Goal: Information Seeking & Learning: Learn about a topic

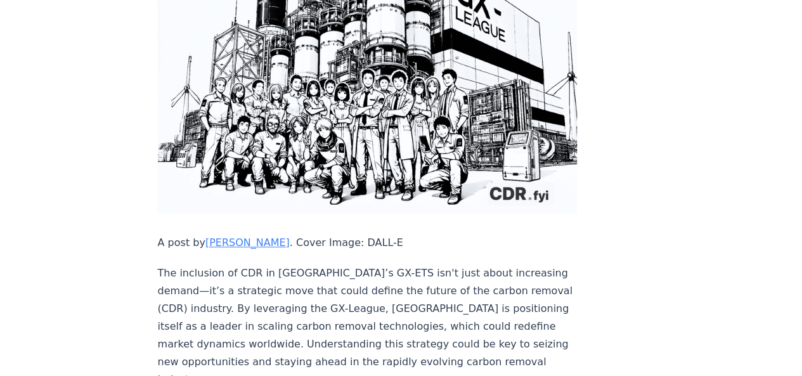
scroll to position [345, 0]
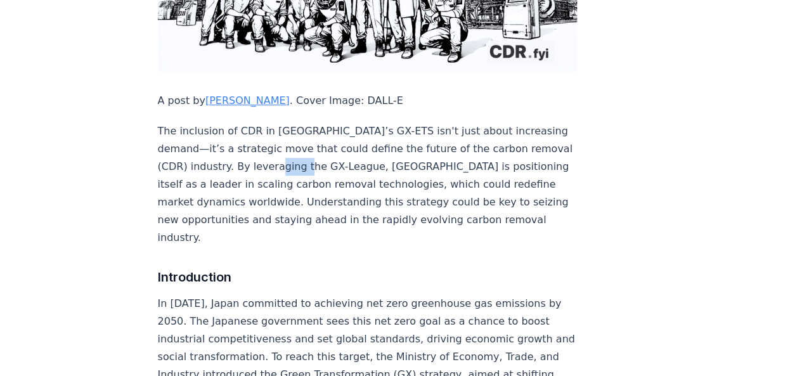
click at [311, 136] on p "The inclusion of CDR in [GEOGRAPHIC_DATA]’s GX-ETS isn't just about increasing …" at bounding box center [368, 184] width 420 height 124
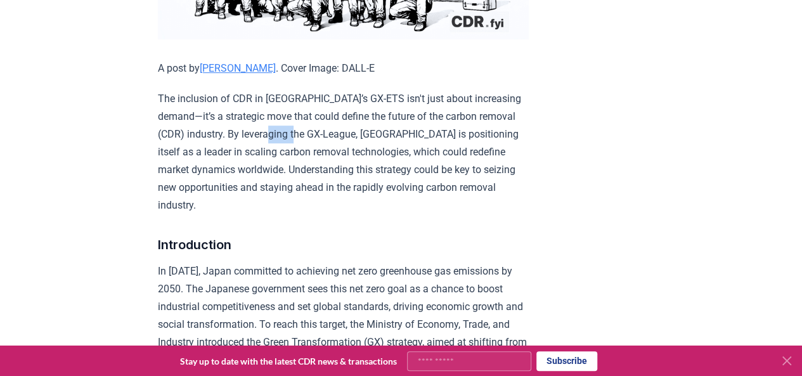
click at [311, 136] on p "The inclusion of CDR in [GEOGRAPHIC_DATA]’s GX-ETS isn't just about increasing …" at bounding box center [343, 152] width 371 height 124
click at [311, 141] on p "The inclusion of CDR in [GEOGRAPHIC_DATA]’s GX-ETS isn't just about increasing …" at bounding box center [343, 152] width 371 height 124
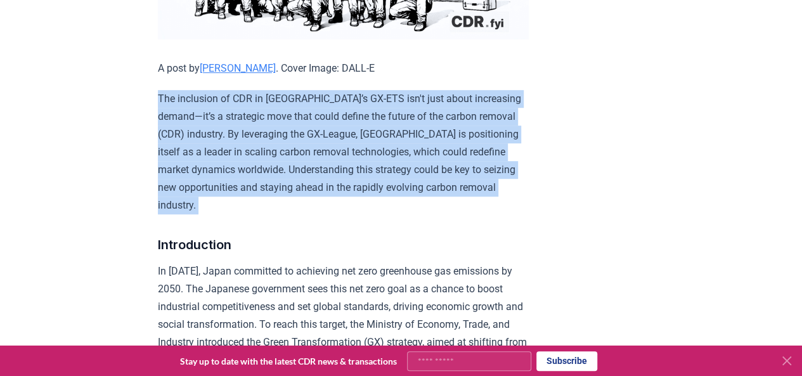
click at [311, 141] on p "The inclusion of CDR in [GEOGRAPHIC_DATA]’s GX-ETS isn't just about increasing …" at bounding box center [343, 152] width 371 height 124
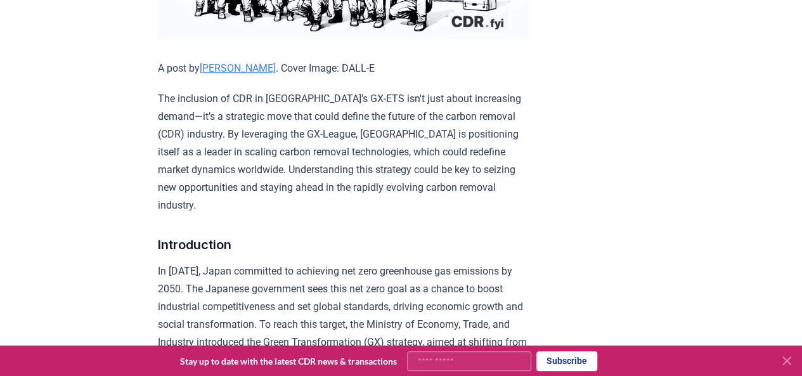
click at [312, 150] on p "The inclusion of CDR in [GEOGRAPHIC_DATA]’s GX-ETS isn't just about increasing …" at bounding box center [343, 152] width 371 height 124
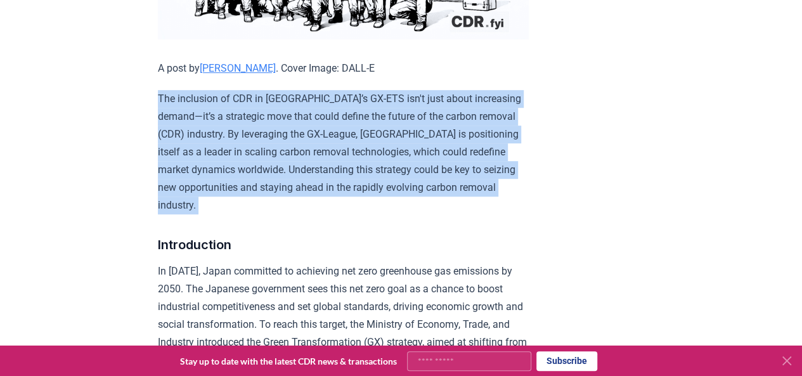
click at [312, 150] on p "The inclusion of CDR in [GEOGRAPHIC_DATA]’s GX-ETS isn't just about increasing …" at bounding box center [343, 152] width 371 height 124
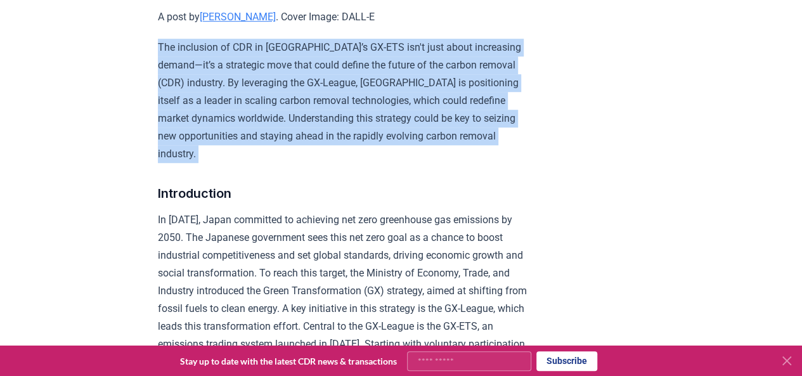
scroll to position [398, 0]
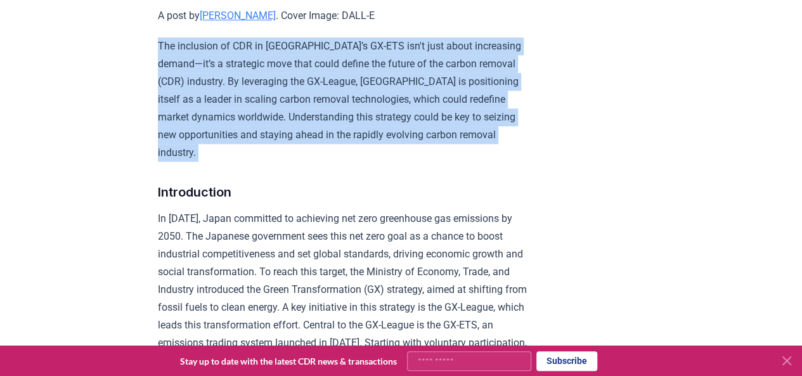
click at [312, 150] on p "The inclusion of CDR in [GEOGRAPHIC_DATA]’s GX-ETS isn't just about increasing …" at bounding box center [343, 99] width 371 height 124
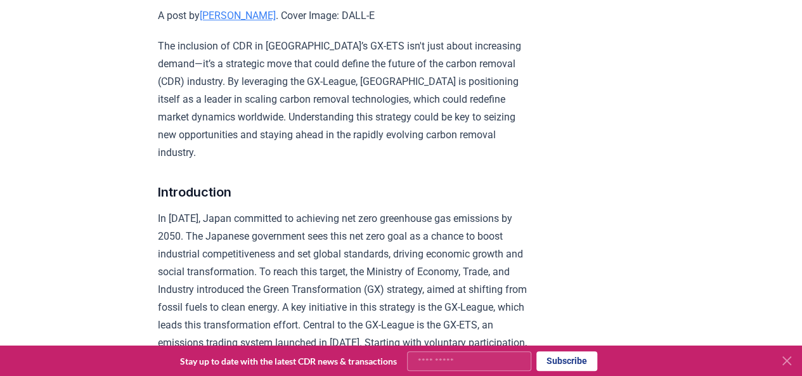
click at [304, 210] on p "In [DATE], Japan committed to achieving net zero greenhouse gas emissions by 20…" at bounding box center [343, 325] width 371 height 231
click at [309, 234] on p "In [DATE], Japan committed to achieving net zero greenhouse gas emissions by 20…" at bounding box center [343, 325] width 371 height 231
click at [320, 257] on p "In [DATE], Japan committed to achieving net zero greenhouse gas emissions by 20…" at bounding box center [343, 325] width 371 height 231
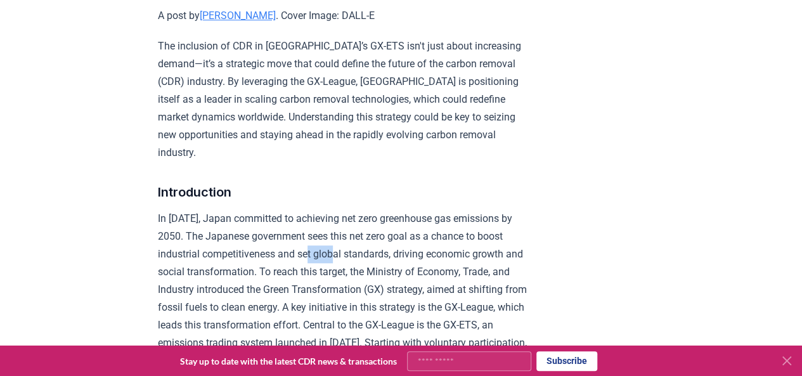
click at [320, 257] on p "In [DATE], Japan committed to achieving net zero greenhouse gas emissions by 20…" at bounding box center [343, 325] width 371 height 231
click at [320, 266] on p "In [DATE], Japan committed to achieving net zero greenhouse gas emissions by 20…" at bounding box center [343, 325] width 371 height 231
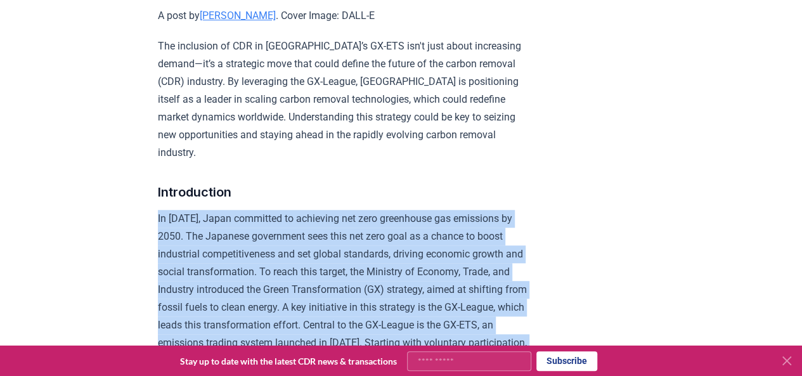
click at [320, 266] on p "In [DATE], Japan committed to achieving net zero greenhouse gas emissions by 20…" at bounding box center [343, 325] width 371 height 231
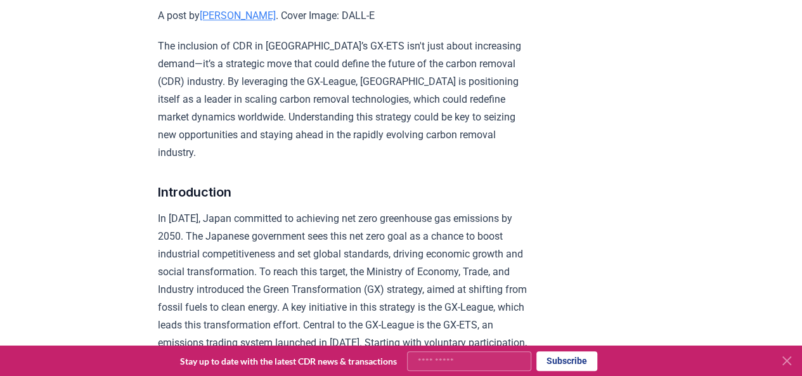
click at [320, 266] on p "In [DATE], Japan committed to achieving net zero greenhouse gas emissions by 20…" at bounding box center [343, 325] width 371 height 231
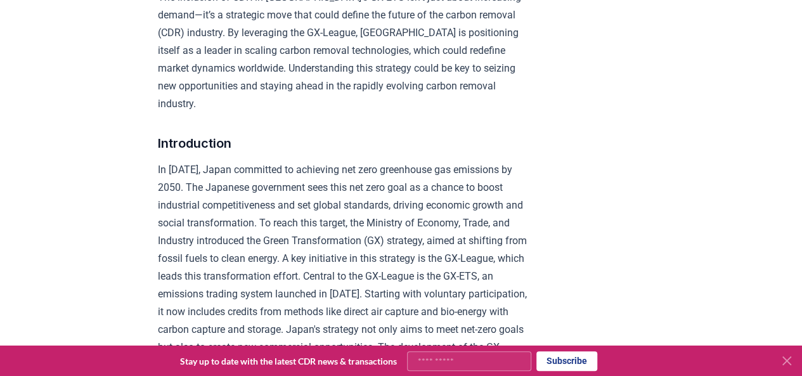
scroll to position [447, 0]
click at [320, 266] on p "In [DATE], Japan committed to achieving net zero greenhouse gas emissions by 20…" at bounding box center [343, 275] width 371 height 231
click at [337, 257] on p "In [DATE], Japan committed to achieving net zero greenhouse gas emissions by 20…" at bounding box center [343, 275] width 371 height 231
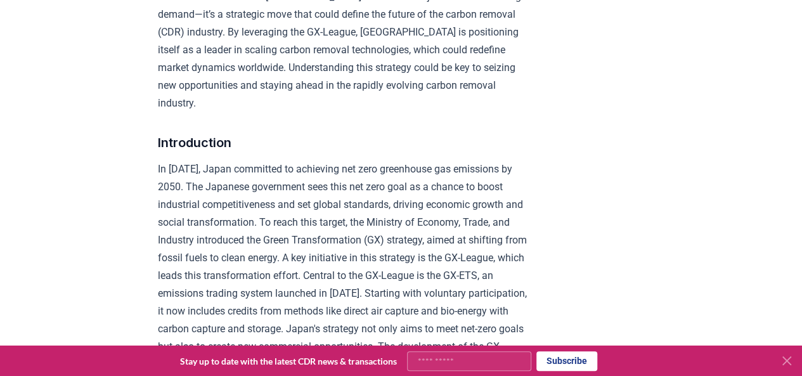
click at [336, 273] on p "In [DATE], Japan committed to achieving net zero greenhouse gas emissions by 20…" at bounding box center [343, 275] width 371 height 231
click at [359, 268] on p "In [DATE], Japan committed to achieving net zero greenhouse gas emissions by 20…" at bounding box center [343, 275] width 371 height 231
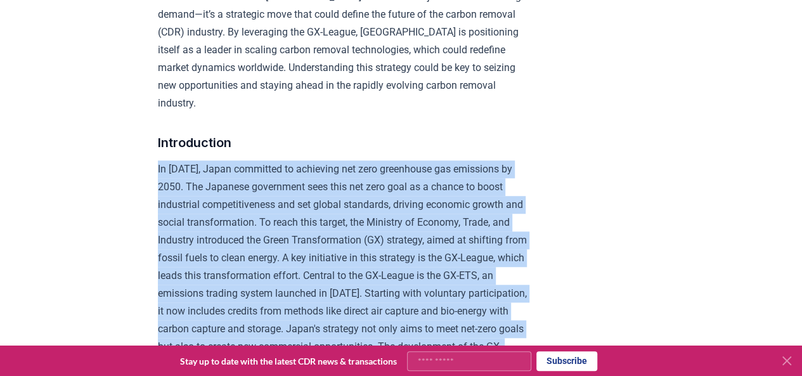
click at [359, 268] on p "In [DATE], Japan committed to achieving net zero greenhouse gas emissions by 20…" at bounding box center [343, 275] width 371 height 231
click at [334, 270] on p "In [DATE], Japan committed to achieving net zero greenhouse gas emissions by 20…" at bounding box center [343, 275] width 371 height 231
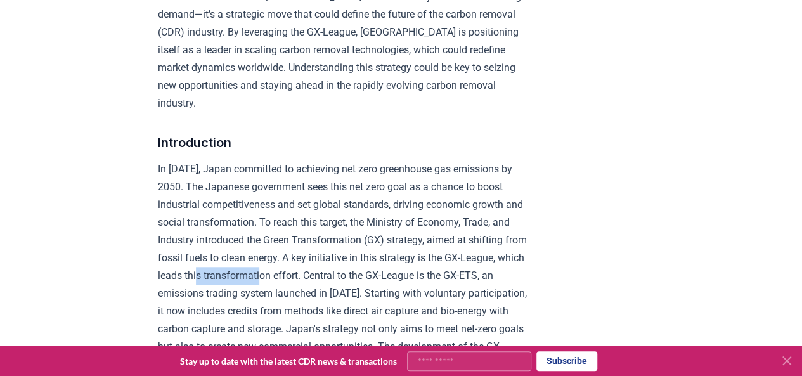
click at [334, 270] on p "In [DATE], Japan committed to achieving net zero greenhouse gas emissions by 20…" at bounding box center [343, 275] width 371 height 231
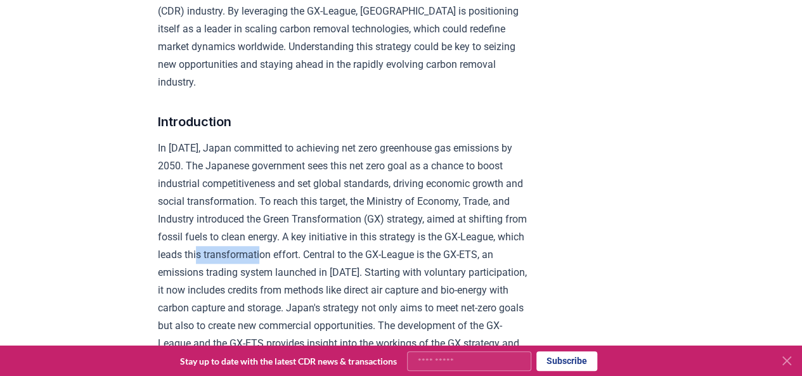
scroll to position [469, 0]
click at [334, 270] on p "In [DATE], Japan committed to achieving net zero greenhouse gas emissions by 20…" at bounding box center [343, 254] width 371 height 231
click at [329, 278] on p "In [DATE], Japan committed to achieving net zero greenhouse gas emissions by 20…" at bounding box center [343, 254] width 371 height 231
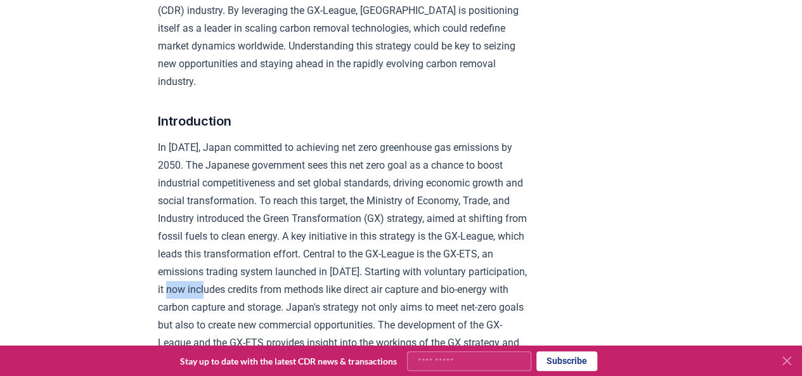
click at [329, 278] on p "In [DATE], Japan committed to achieving net zero greenhouse gas emissions by 20…" at bounding box center [343, 254] width 371 height 231
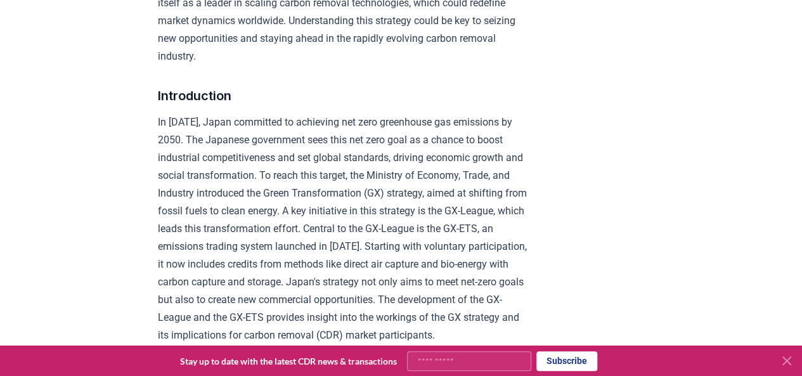
scroll to position [495, 0]
click at [329, 278] on p "In [DATE], Japan committed to achieving net zero greenhouse gas emissions by 20…" at bounding box center [343, 228] width 371 height 231
click at [330, 244] on p "In [DATE], Japan committed to achieving net zero greenhouse gas emissions by 20…" at bounding box center [343, 228] width 371 height 231
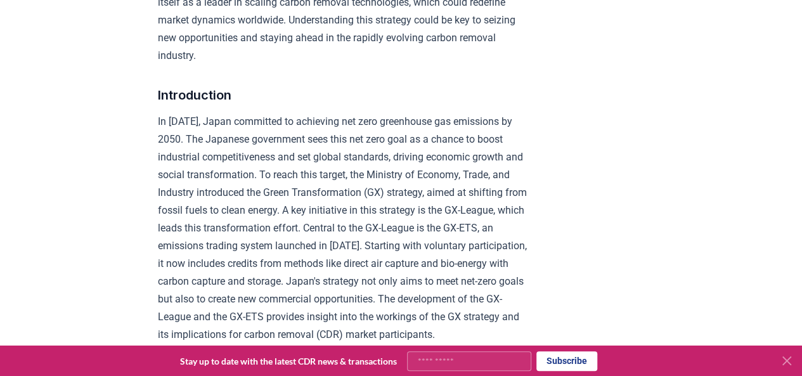
click at [323, 253] on p "In [DATE], Japan committed to achieving net zero greenhouse gas emissions by 20…" at bounding box center [343, 228] width 371 height 231
click at [331, 237] on p "In [DATE], Japan committed to achieving net zero greenhouse gas emissions by 20…" at bounding box center [343, 228] width 371 height 231
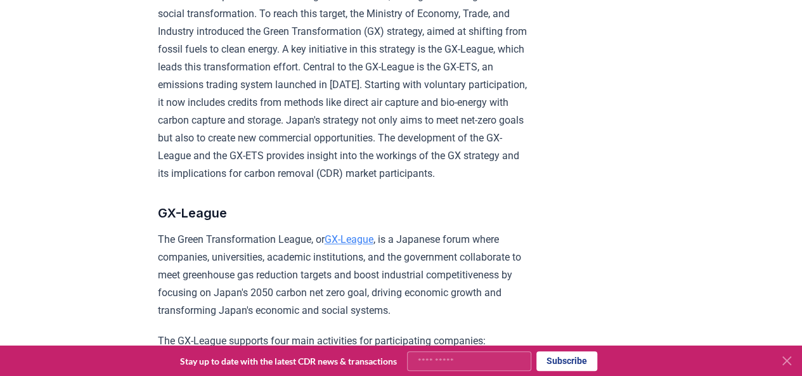
scroll to position [677, 0]
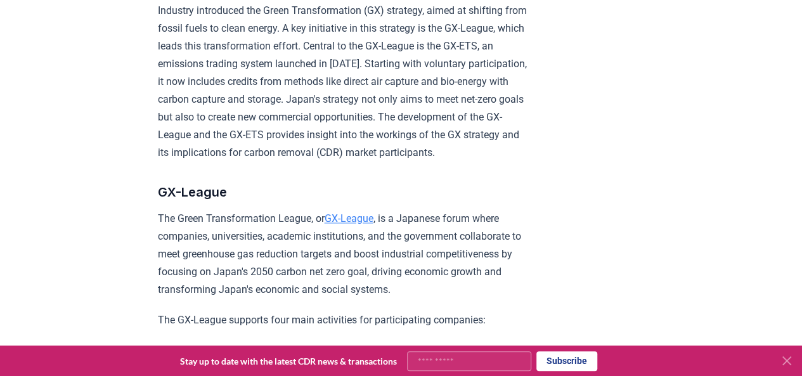
click at [307, 265] on p "The Green Transformation League, or GX-League , is a Japanese forum where compa…" at bounding box center [343, 254] width 371 height 89
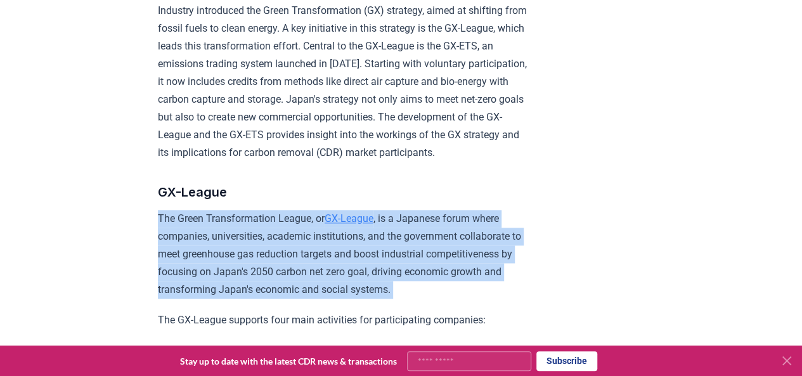
click at [307, 265] on p "The Green Transformation League, or GX-League , is a Japanese forum where compa…" at bounding box center [343, 254] width 371 height 89
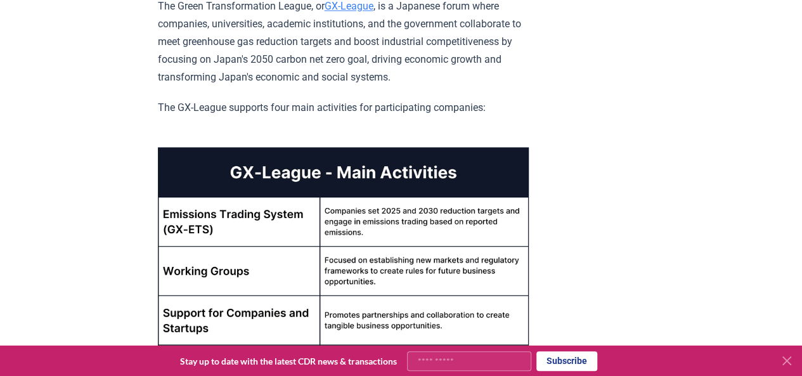
scroll to position [897, 0]
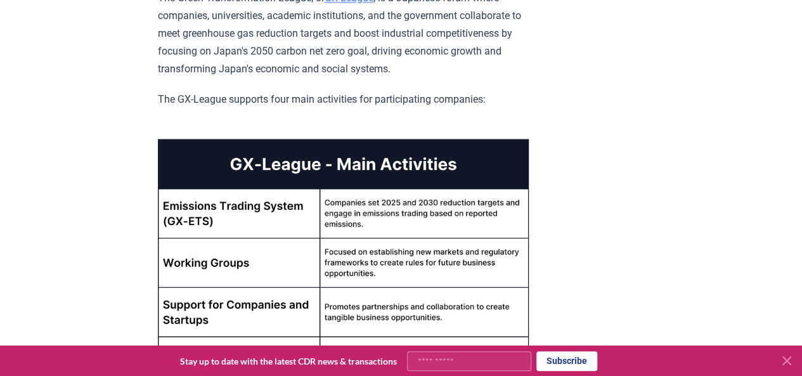
click at [307, 265] on img at bounding box center [343, 262] width 371 height 247
click at [367, 272] on img at bounding box center [343, 262] width 371 height 247
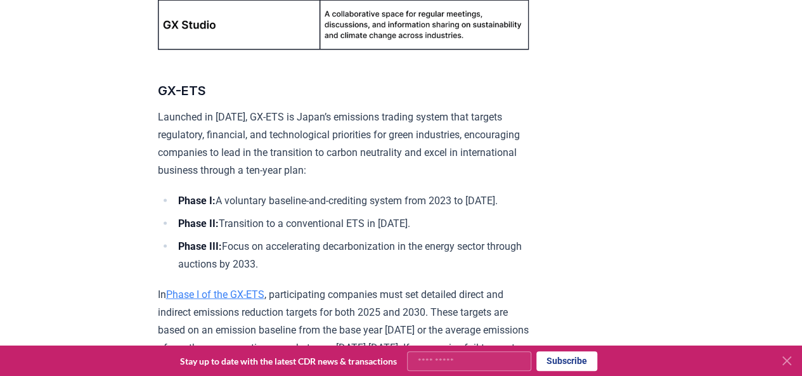
scroll to position [1234, 0]
click at [351, 167] on p "Launched in [DATE], GX-ETS is Japan’s emissions trading system that targets reg…" at bounding box center [343, 143] width 371 height 71
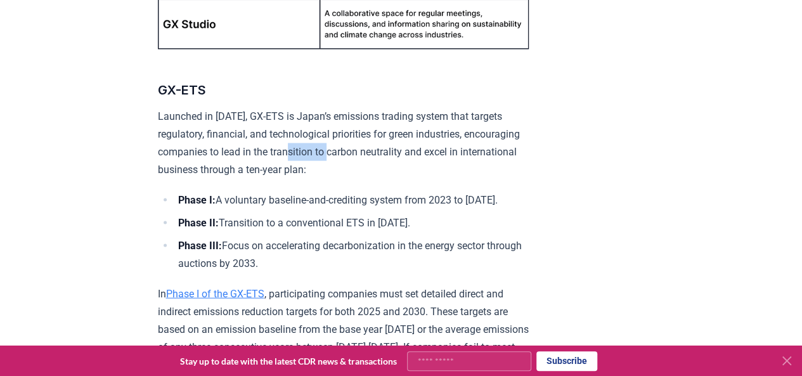
click at [351, 167] on p "Launched in [DATE], GX-ETS is Japan’s emissions trading system that targets reg…" at bounding box center [343, 143] width 371 height 71
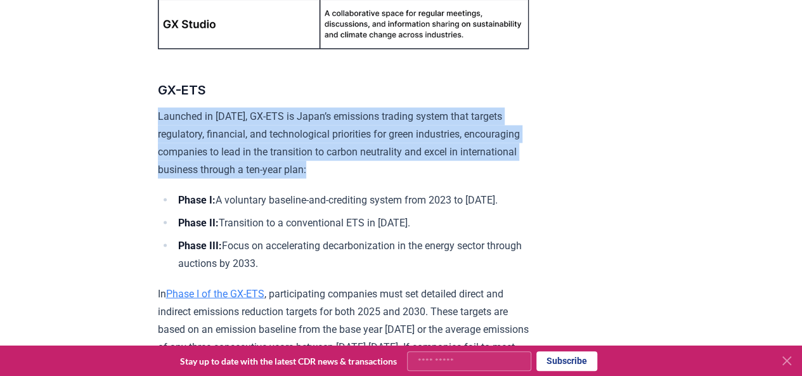
click at [351, 167] on p "Launched in [DATE], GX-ETS is Japan’s emissions trading system that targets reg…" at bounding box center [343, 143] width 371 height 71
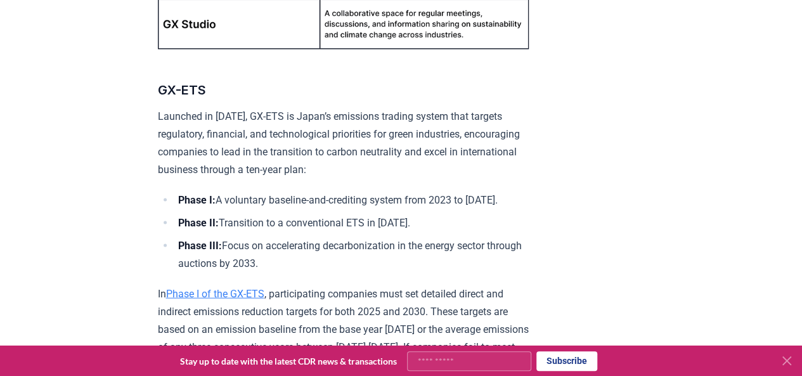
click at [351, 167] on p "Launched in [DATE], GX-ETS is Japan’s emissions trading system that targets reg…" at bounding box center [343, 143] width 371 height 71
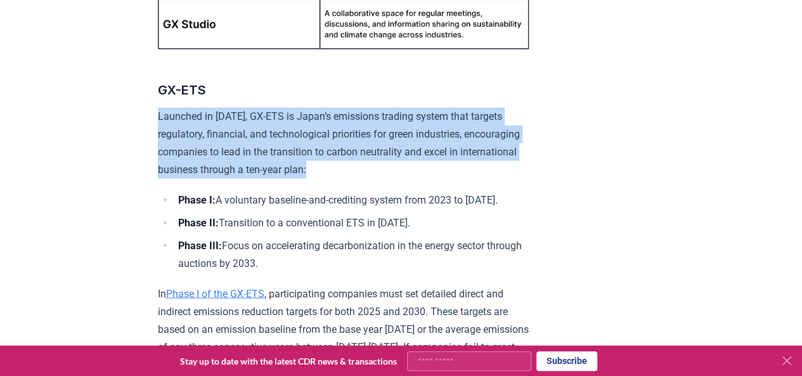
click at [351, 167] on p "Launched in [DATE], GX-ETS is Japan’s emissions trading system that targets reg…" at bounding box center [343, 143] width 371 height 71
click at [334, 170] on p "Launched in [DATE], GX-ETS is Japan’s emissions trading system that targets reg…" at bounding box center [343, 143] width 371 height 71
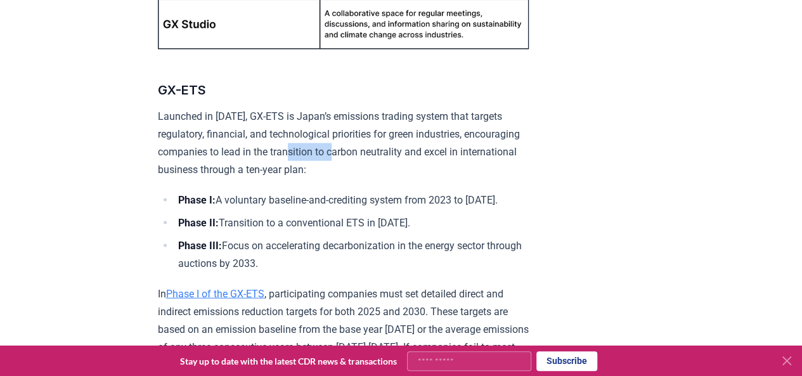
click at [334, 170] on p "Launched in [DATE], GX-ETS is Japan’s emissions trading system that targets reg…" at bounding box center [343, 143] width 371 height 71
click at [337, 179] on p "Launched in [DATE], GX-ETS is Japan’s emissions trading system that targets reg…" at bounding box center [343, 143] width 371 height 71
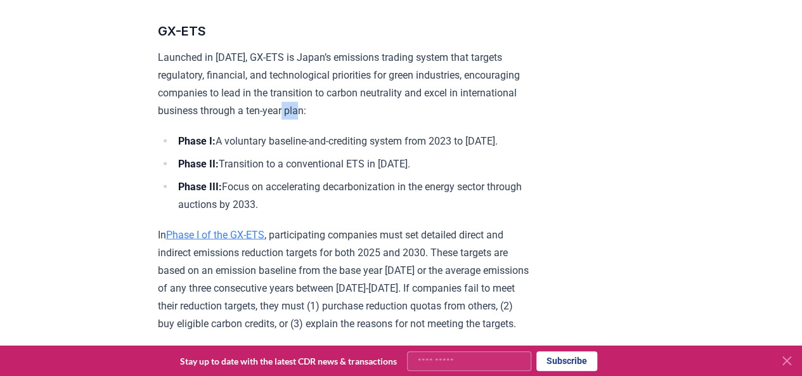
scroll to position [1294, 0]
click at [337, 172] on li "Phase II: Transition to a conventional ETS in [DATE]." at bounding box center [351, 164] width 354 height 18
click at [328, 213] on li "Phase III: Focus on accelerating decarbonization in the energy sector through a…" at bounding box center [351, 196] width 354 height 36
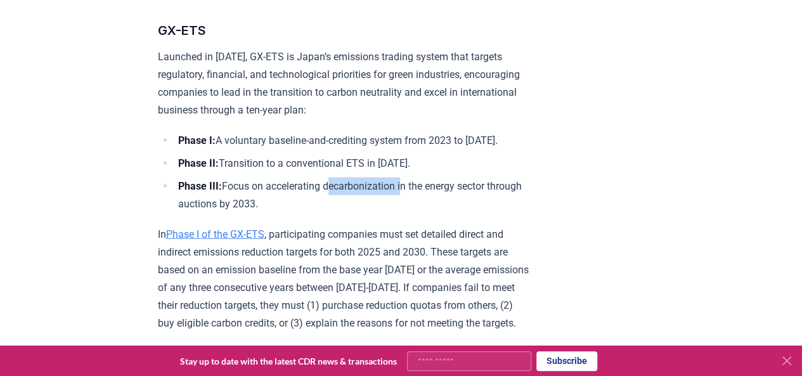
click at [328, 213] on li "Phase III: Focus on accelerating decarbonization in the energy sector through a…" at bounding box center [351, 196] width 354 height 36
click at [334, 271] on p "In Phase I of the GX-ETS , participating companies must set detailed direct and…" at bounding box center [343, 279] width 371 height 107
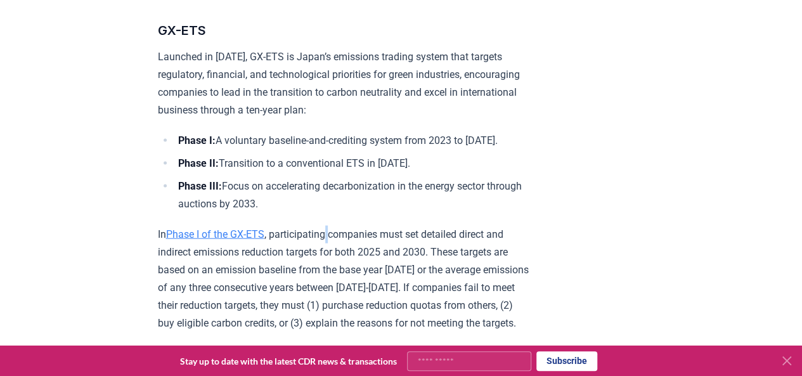
click at [334, 271] on p "In Phase I of the GX-ETS , participating companies must set detailed direct and…" at bounding box center [343, 279] width 371 height 107
click at [309, 307] on p "In Phase I of the GX-ETS , participating companies must set detailed direct and…" at bounding box center [343, 279] width 371 height 107
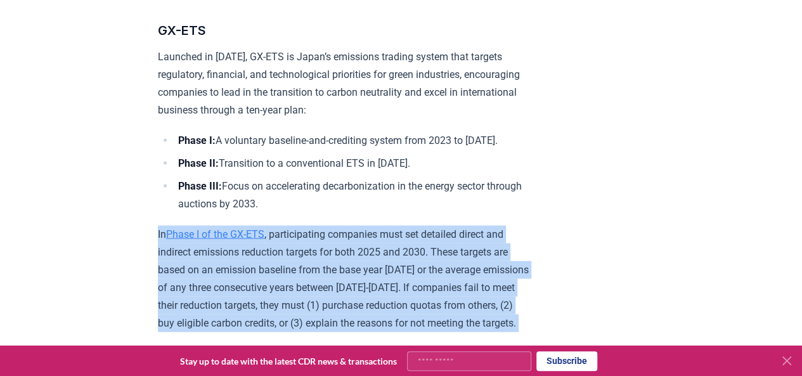
click at [309, 307] on p "In Phase I of the GX-ETS , participating companies must set detailed direct and…" at bounding box center [343, 279] width 371 height 107
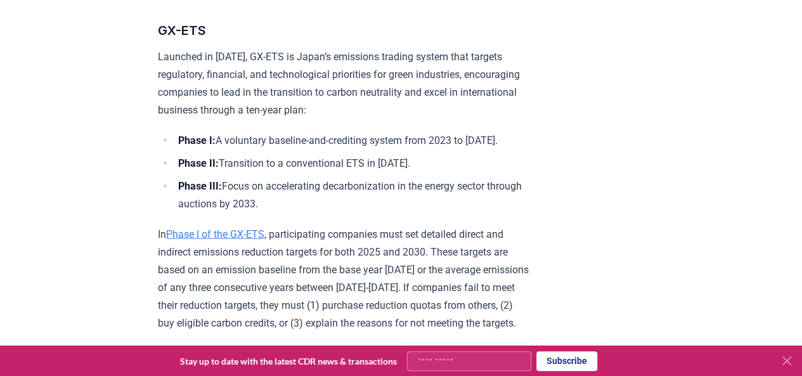
click at [321, 301] on p "In Phase I of the GX-ETS , participating companies must set detailed direct and…" at bounding box center [343, 279] width 371 height 107
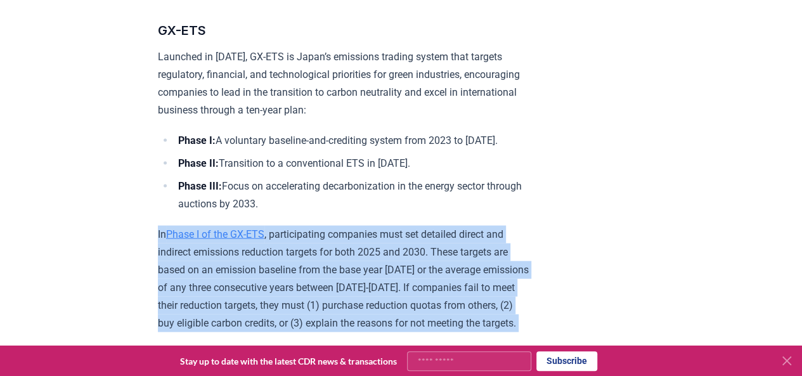
click at [321, 301] on p "In Phase I of the GX-ETS , participating companies must set detailed direct and…" at bounding box center [343, 279] width 371 height 107
click at [311, 308] on p "In Phase I of the GX-ETS , participating companies must set detailed direct and…" at bounding box center [343, 279] width 371 height 107
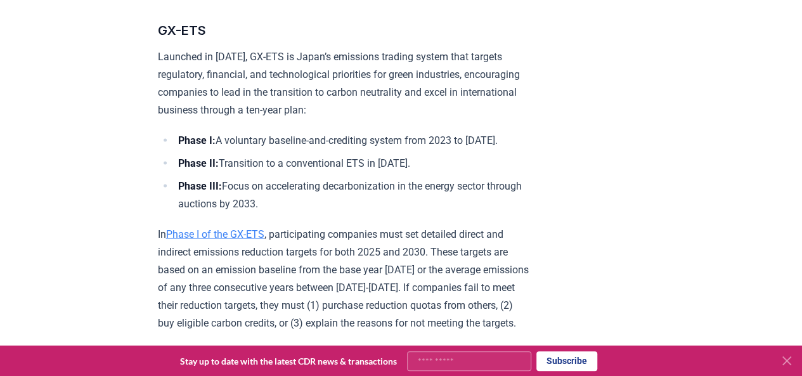
click at [311, 308] on p "In Phase I of the GX-ETS , participating companies must set detailed direct and…" at bounding box center [343, 279] width 371 height 107
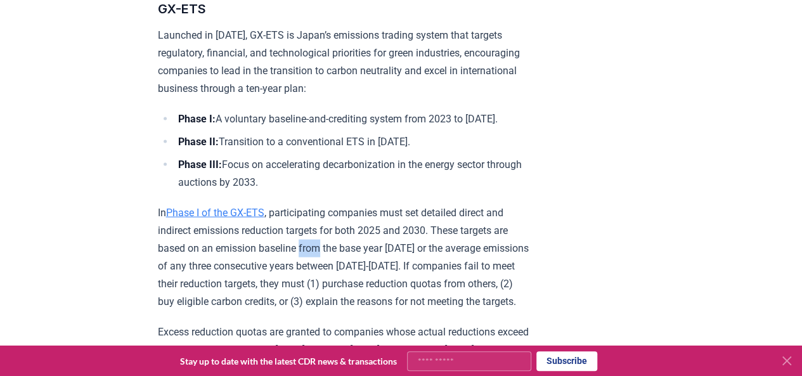
scroll to position [1316, 0]
click at [311, 308] on p "In Phase I of the GX-ETS , participating companies must set detailed direct and…" at bounding box center [343, 257] width 371 height 107
click at [321, 282] on p "In Phase I of the GX-ETS , participating companies must set detailed direct and…" at bounding box center [343, 257] width 371 height 107
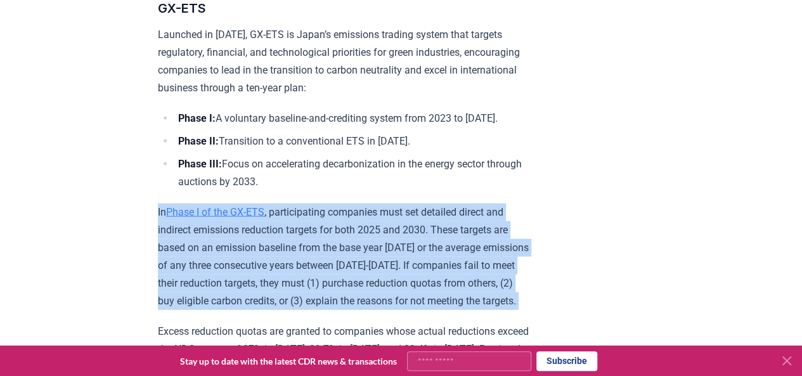
click at [321, 282] on p "In Phase I of the GX-ETS , participating companies must set detailed direct and…" at bounding box center [343, 257] width 371 height 107
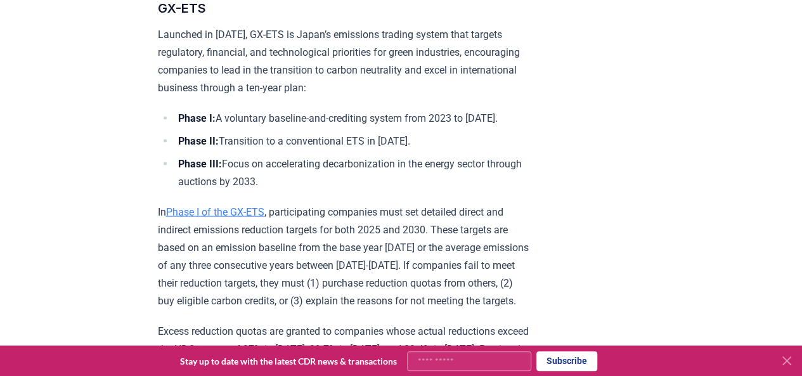
click at [321, 282] on p "In Phase I of the GX-ETS , participating companies must set detailed direct and…" at bounding box center [343, 257] width 371 height 107
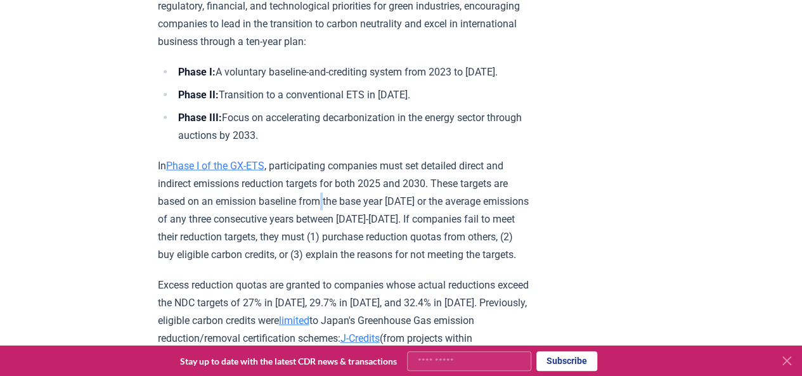
scroll to position [1365, 0]
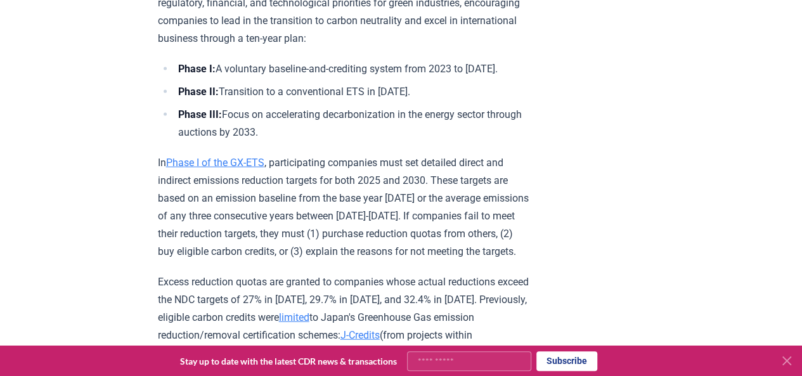
click at [321, 261] on p "In Phase I of the GX-ETS , participating companies must set detailed direct and…" at bounding box center [343, 207] width 371 height 107
click at [348, 261] on p "In Phase I of the GX-ETS , participating companies must set detailed direct and…" at bounding box center [343, 207] width 371 height 107
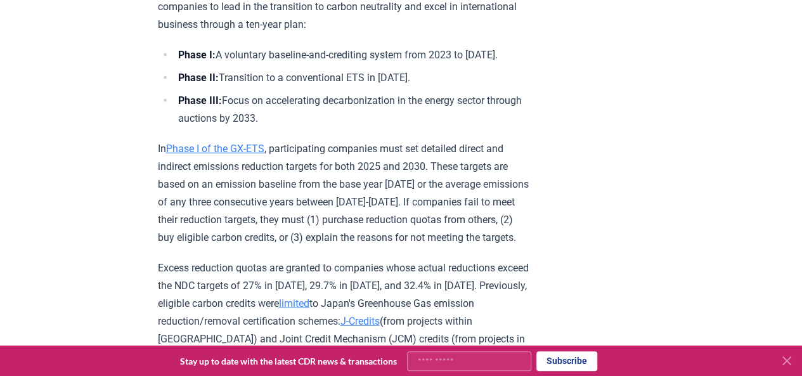
click at [327, 247] on p "In Phase I of the GX-ETS , participating companies must set detailed direct and…" at bounding box center [343, 193] width 371 height 107
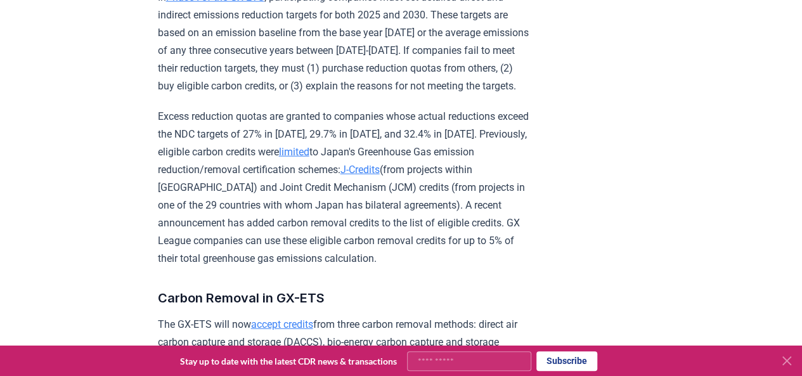
scroll to position [1535, 0]
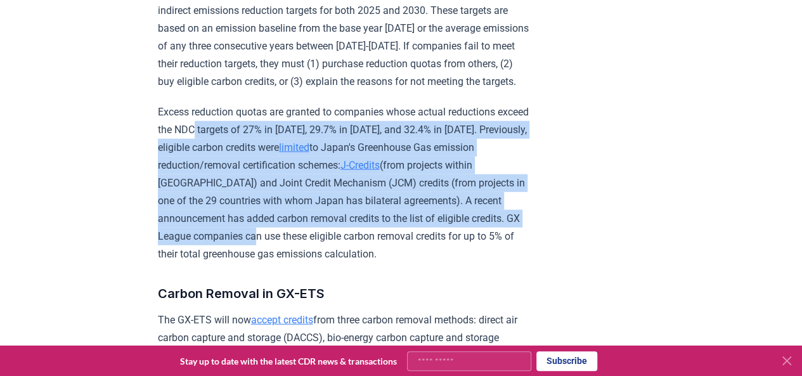
drag, startPoint x: 229, startPoint y: 184, endPoint x: 321, endPoint y: 291, distance: 141.6
click at [321, 263] on p "Excess reduction quotas are granted to companies whose actual reductions exceed…" at bounding box center [343, 183] width 371 height 160
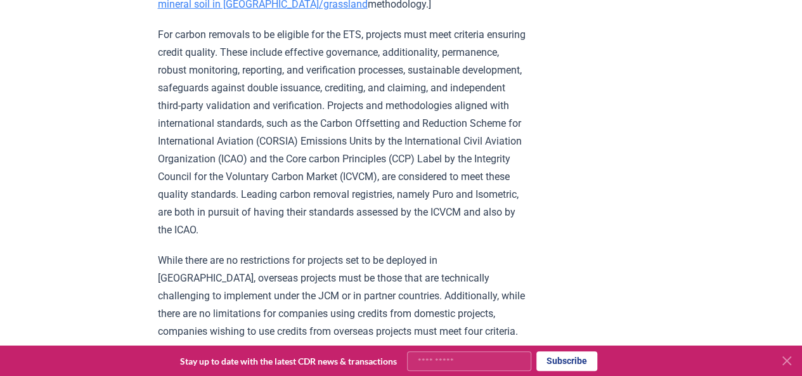
scroll to position [2002, 0]
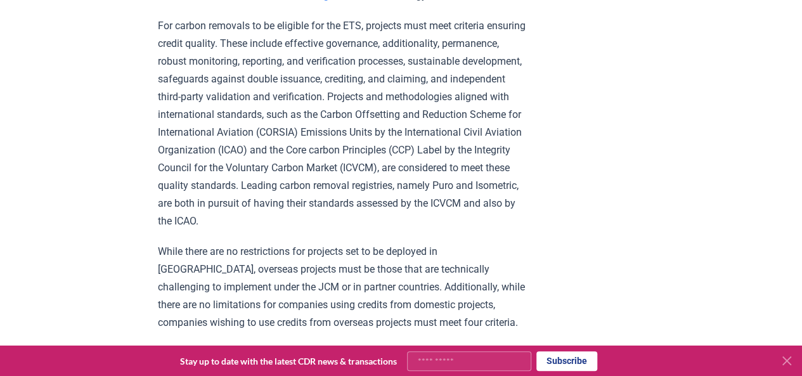
click at [325, 117] on p "For carbon removals to be eligible for the ETS, projects must meet criteria ens…" at bounding box center [343, 123] width 371 height 213
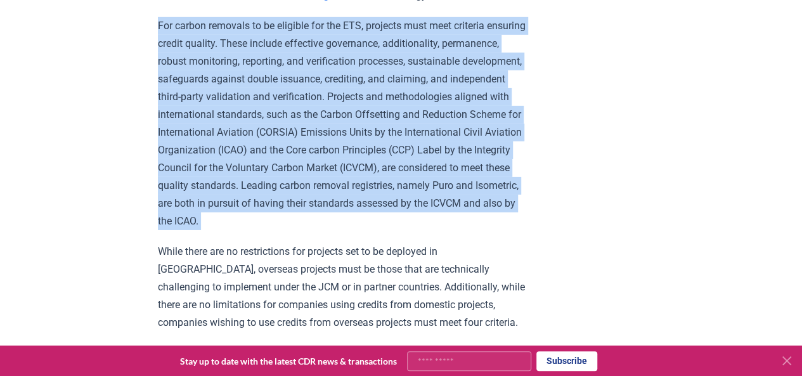
click at [325, 117] on p "For carbon removals to be eligible for the ETS, projects must meet criteria ens…" at bounding box center [343, 123] width 371 height 213
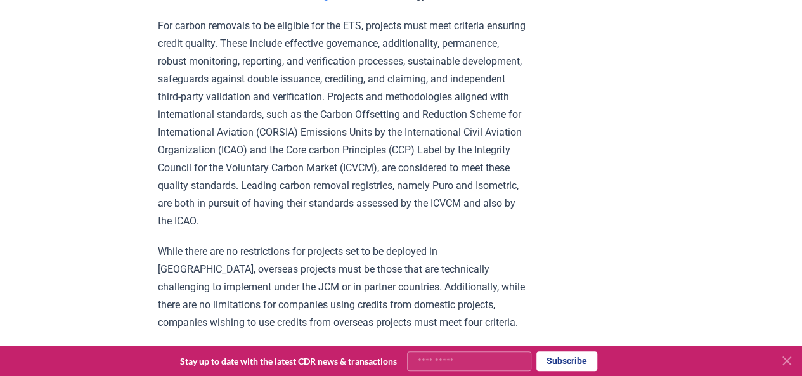
click at [325, 117] on p "For carbon removals to be eligible for the ETS, projects must meet criteria ens…" at bounding box center [343, 123] width 371 height 213
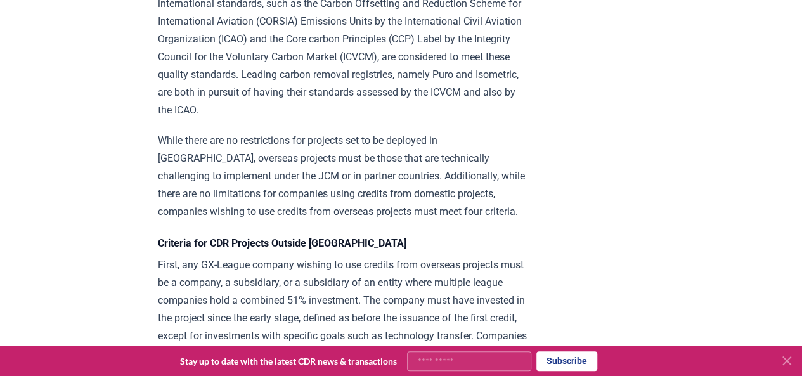
scroll to position [2113, 0]
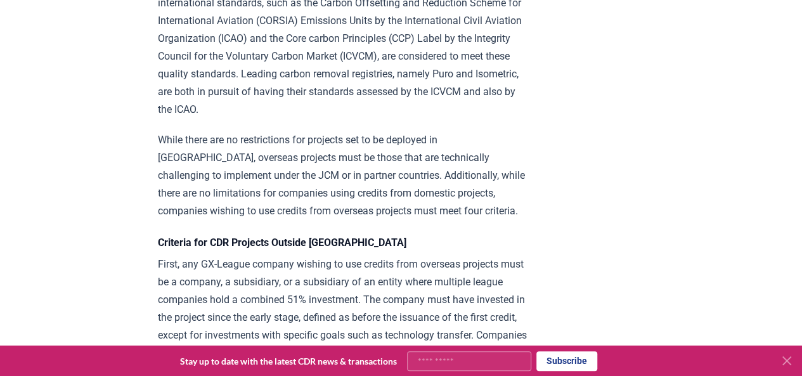
click at [311, 207] on p "While there are no restrictions for projects set to be deployed in [GEOGRAPHIC_…" at bounding box center [343, 175] width 371 height 89
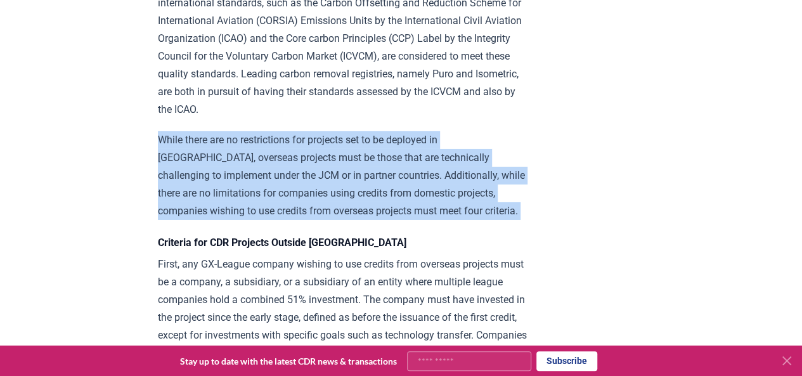
click at [311, 207] on p "While there are no restrictions for projects set to be deployed in [GEOGRAPHIC_…" at bounding box center [343, 175] width 371 height 89
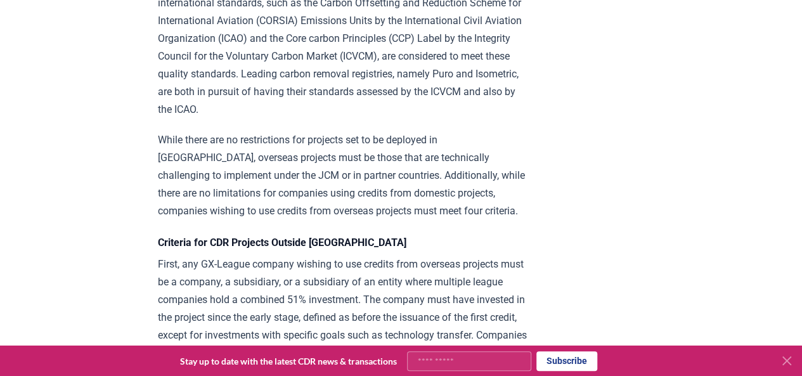
click at [311, 207] on p "While there are no restrictions for projects set to be deployed in [GEOGRAPHIC_…" at bounding box center [343, 175] width 371 height 89
click at [311, 216] on p "While there are no restrictions for projects set to be deployed in [GEOGRAPHIC_…" at bounding box center [343, 175] width 371 height 89
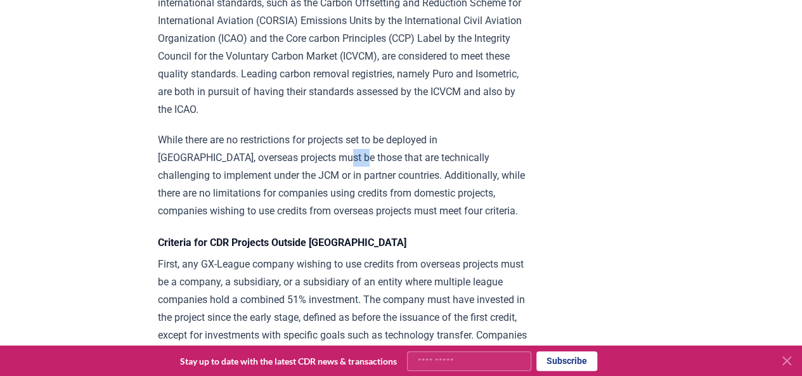
click at [311, 220] on p "While there are no restrictions for projects set to be deployed in [GEOGRAPHIC_…" at bounding box center [343, 175] width 371 height 89
click at [309, 220] on p "While there are no restrictions for projects set to be deployed in [GEOGRAPHIC_…" at bounding box center [343, 175] width 371 height 89
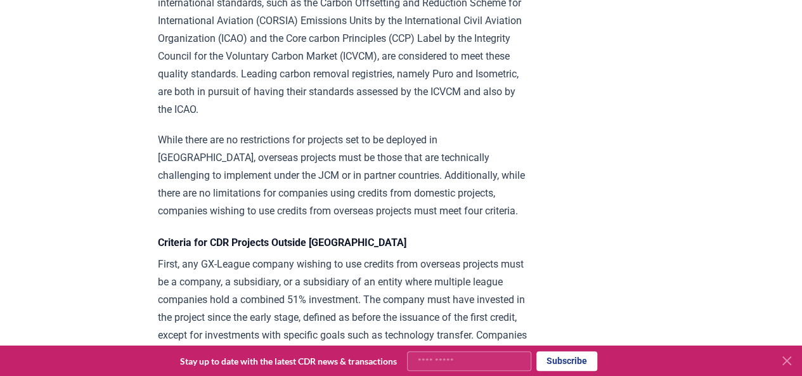
click at [309, 220] on p "While there are no restrictions for projects set to be deployed in [GEOGRAPHIC_…" at bounding box center [343, 175] width 371 height 89
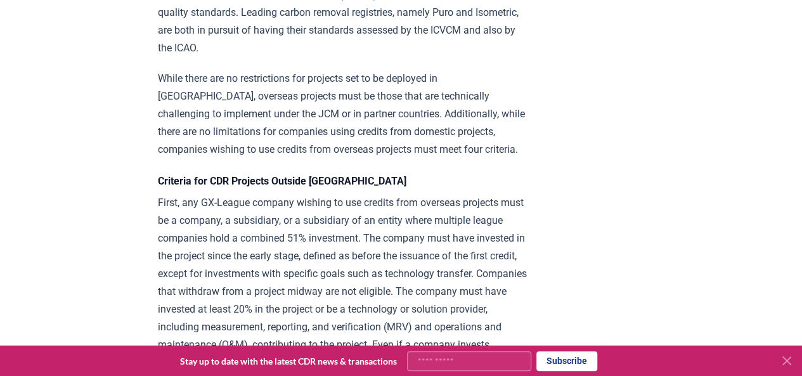
scroll to position [2176, 0]
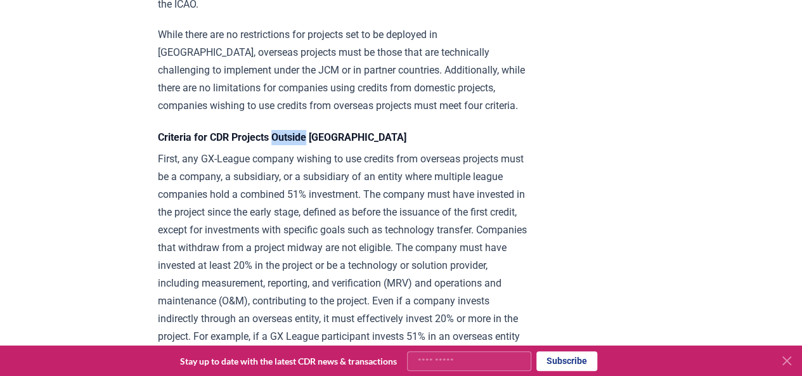
scroll to position [2220, 0]
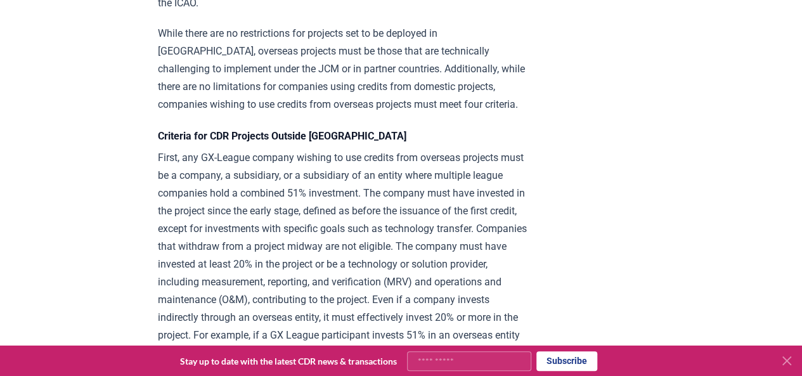
click at [309, 236] on p "First, any GX-League company wishing to use credits from overseas projects must…" at bounding box center [343, 264] width 371 height 231
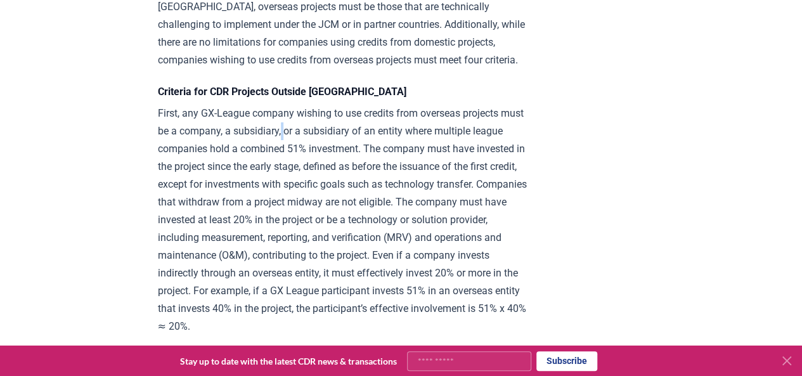
scroll to position [2266, 0]
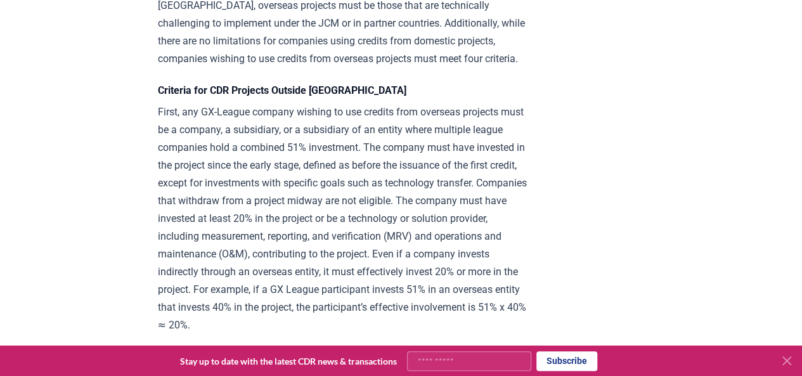
click at [309, 236] on p "First, any GX-League company wishing to use credits from overseas projects must…" at bounding box center [343, 218] width 371 height 231
click at [309, 242] on p "First, any GX-League company wishing to use credits from overseas projects must…" at bounding box center [343, 218] width 371 height 231
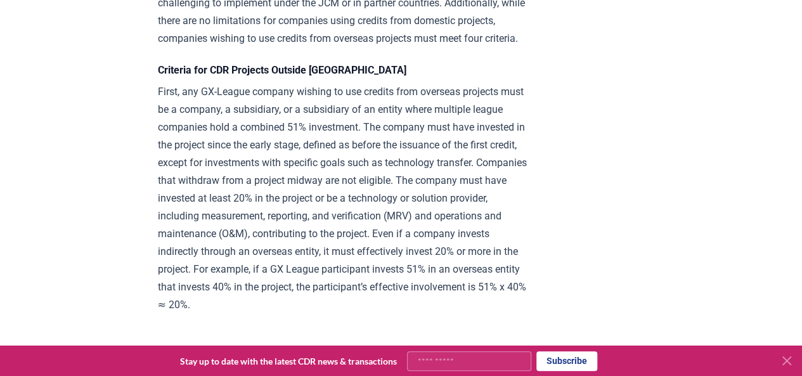
scroll to position [2288, 0]
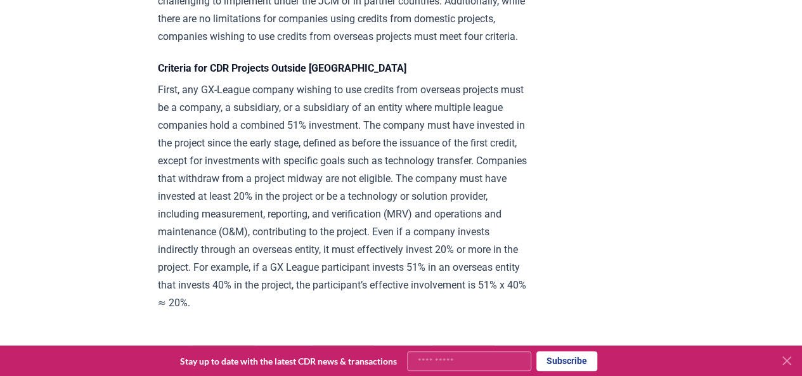
click at [309, 242] on p "First, any GX-League company wishing to use credits from overseas projects must…" at bounding box center [343, 196] width 371 height 231
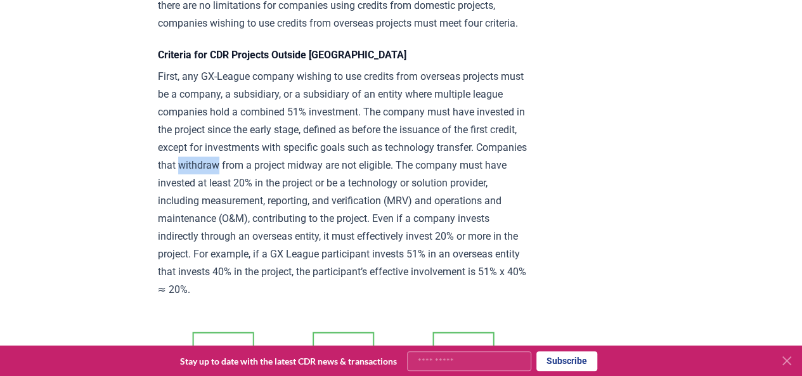
scroll to position [2302, 0]
click at [315, 240] on p "First, any GX-League company wishing to use credits from overseas projects must…" at bounding box center [343, 182] width 371 height 231
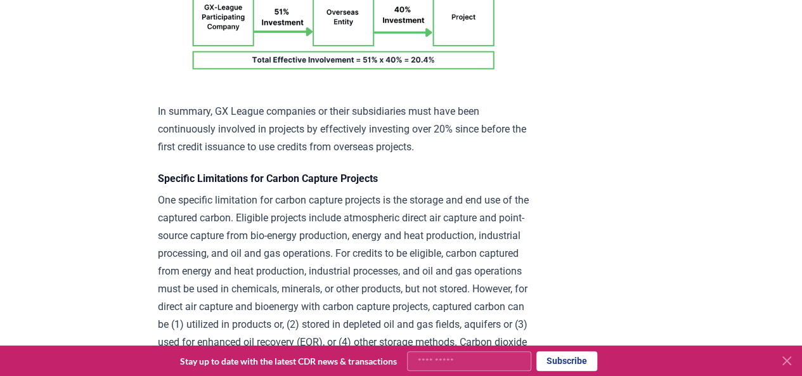
scroll to position [2646, 0]
click at [315, 155] on p "In summary, GX League companies or their subsidiaries must have been continuous…" at bounding box center [343, 128] width 371 height 53
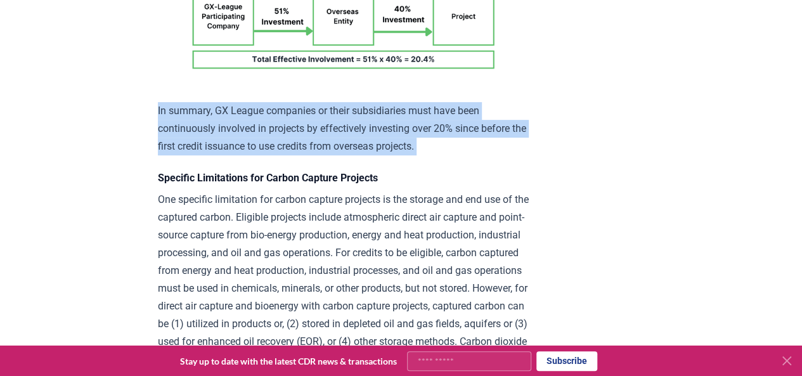
click at [315, 155] on p "In summary, GX League companies or their subsidiaries must have been continuous…" at bounding box center [343, 128] width 371 height 53
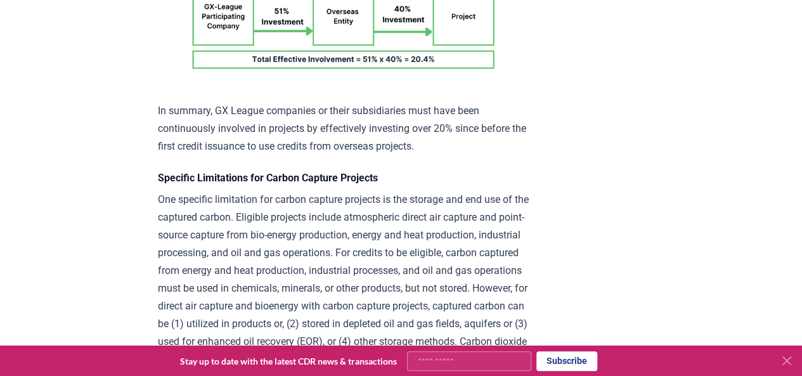
click at [315, 155] on p "In summary, GX League companies or their subsidiaries must have been continuous…" at bounding box center [343, 128] width 371 height 53
click at [313, 155] on p "In summary, GX League companies or their subsidiaries must have been continuous…" at bounding box center [343, 128] width 371 height 53
click at [228, 155] on p "In summary, GX League companies or their subsidiaries must have been continuous…" at bounding box center [343, 128] width 371 height 53
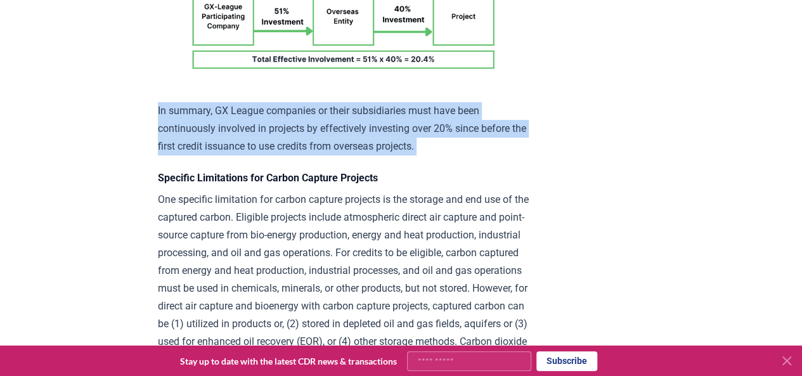
click at [228, 155] on p "In summary, GX League companies or their subsidiaries must have been continuous…" at bounding box center [343, 128] width 371 height 53
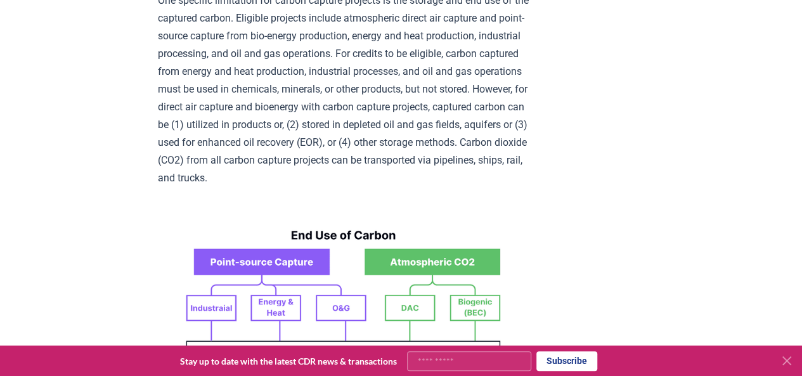
scroll to position [2847, 0]
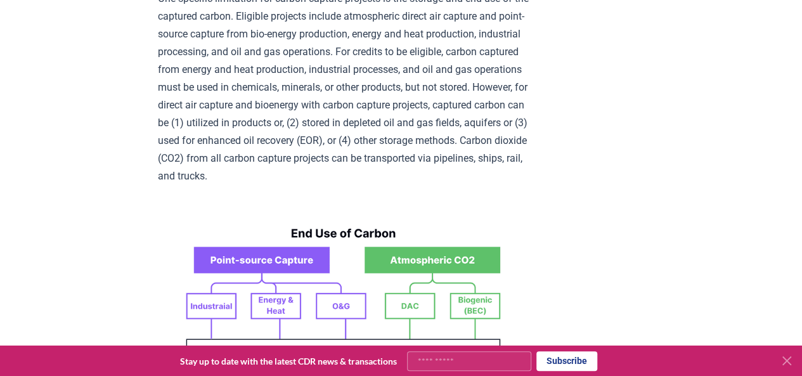
click at [322, 179] on p "One specific limitation for carbon capture projects is the storage and end use …" at bounding box center [343, 87] width 371 height 195
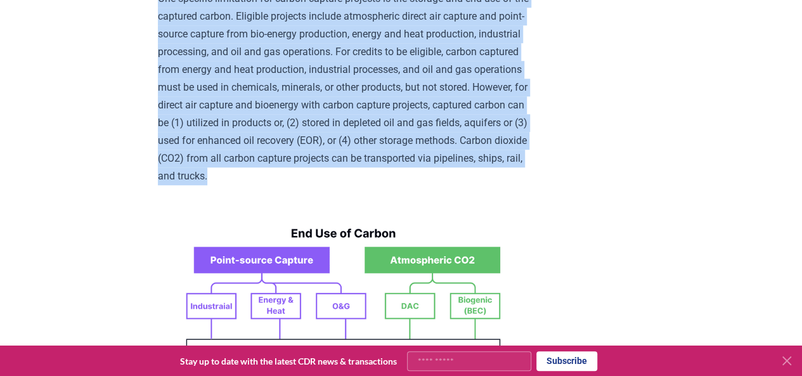
click at [322, 179] on p "One specific limitation for carbon capture projects is the storage and end use …" at bounding box center [343, 87] width 371 height 195
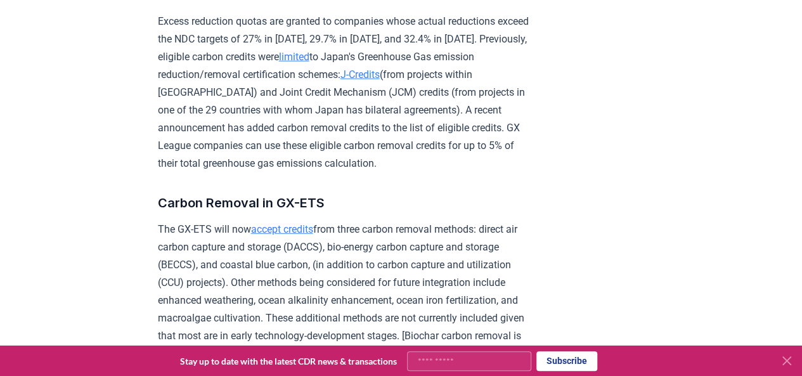
scroll to position [1701, 0]
